Goal: Book appointment/travel/reservation

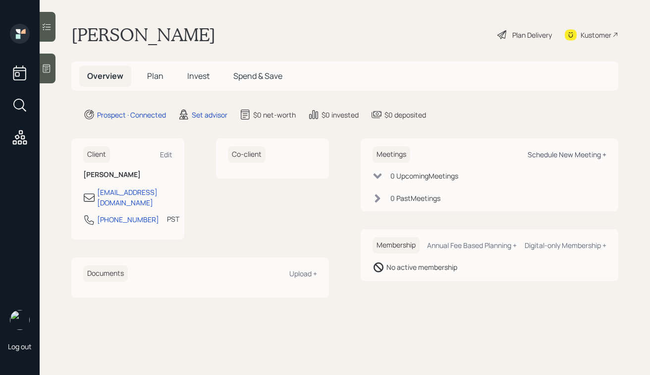
click at [557, 156] on div "Schedule New Meeting +" at bounding box center [567, 154] width 79 height 9
select select "round-[PERSON_NAME]"
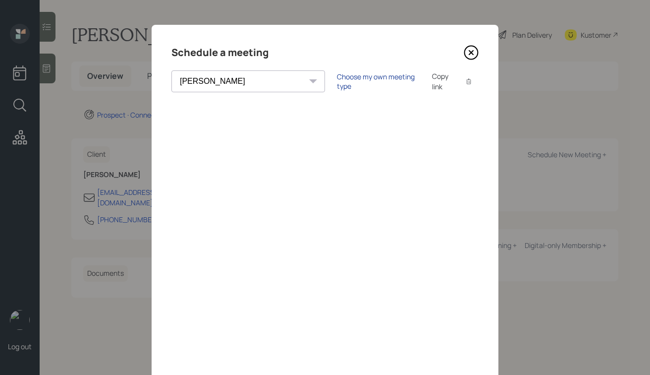
click at [337, 79] on div "Choose my own meeting type" at bounding box center [378, 81] width 83 height 19
click at [472, 52] on icon at bounding box center [471, 53] width 4 height 4
